Goal: Communication & Community: Answer question/provide support

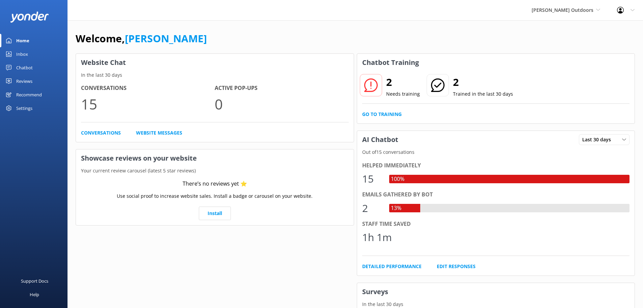
click at [23, 51] on div "Inbox" at bounding box center [22, 54] width 12 height 14
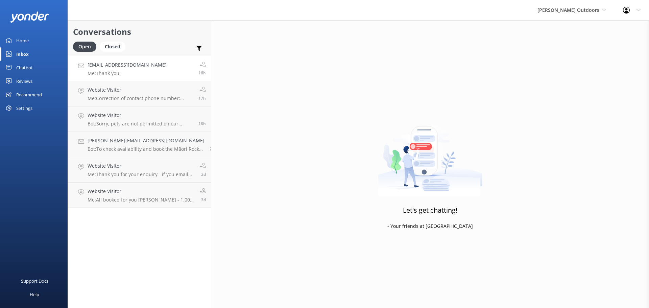
click at [140, 70] on link "[EMAIL_ADDRESS][DOMAIN_NAME] Me: Thank you! 16h" at bounding box center [139, 68] width 143 height 25
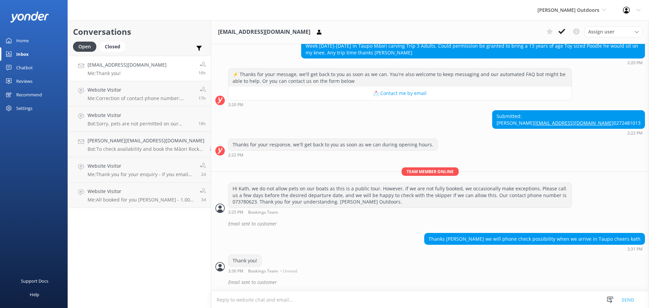
scroll to position [199, 0]
click at [131, 94] on div "Website Visitor Me: Correction of contact phone number: [PERSON_NAME] Office: 0…" at bounding box center [140, 93] width 106 height 15
